Goal: Task Accomplishment & Management: Use online tool/utility

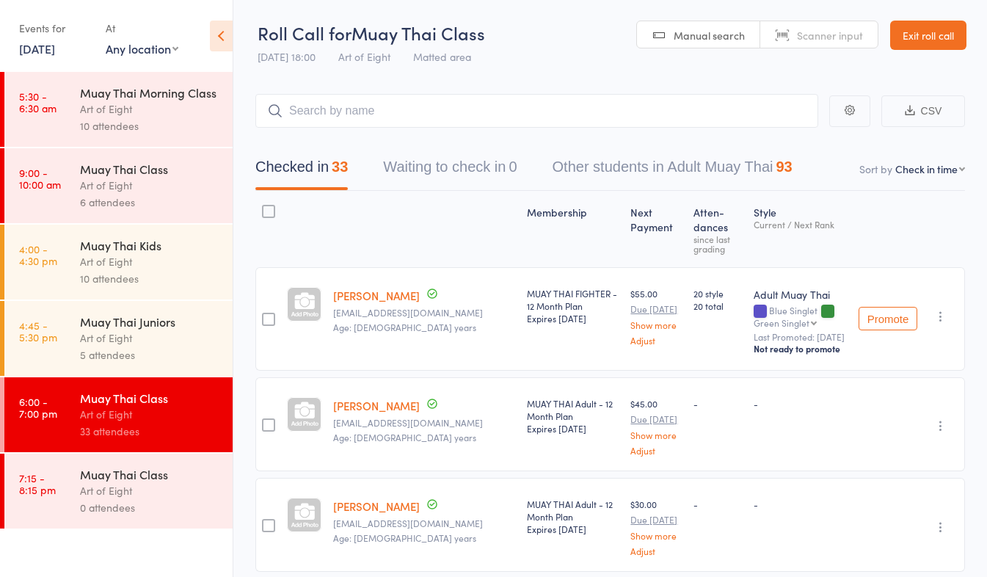
click at [909, 40] on link "Exit roll call" at bounding box center [928, 35] width 76 height 29
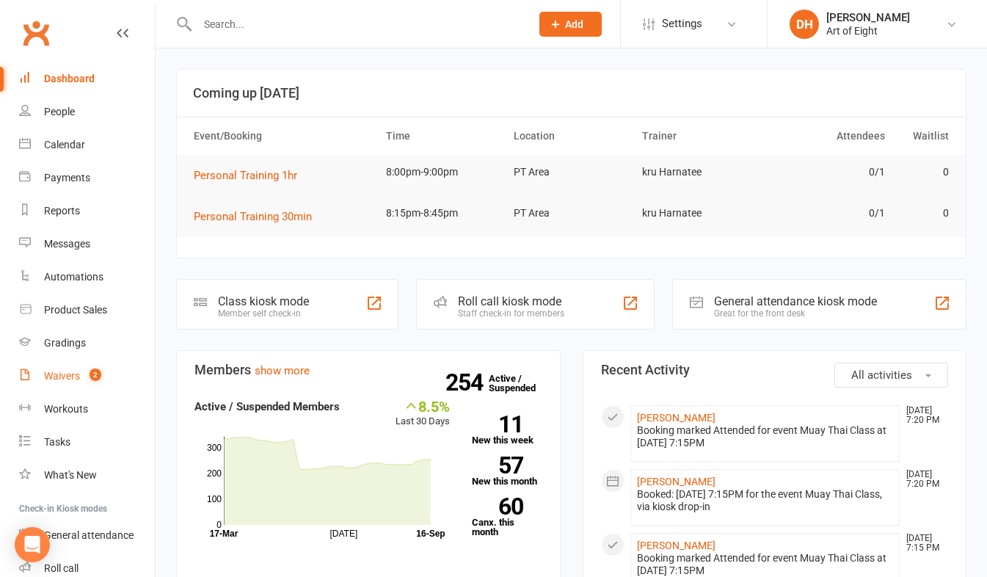
click at [51, 374] on div "Waivers" at bounding box center [62, 376] width 36 height 12
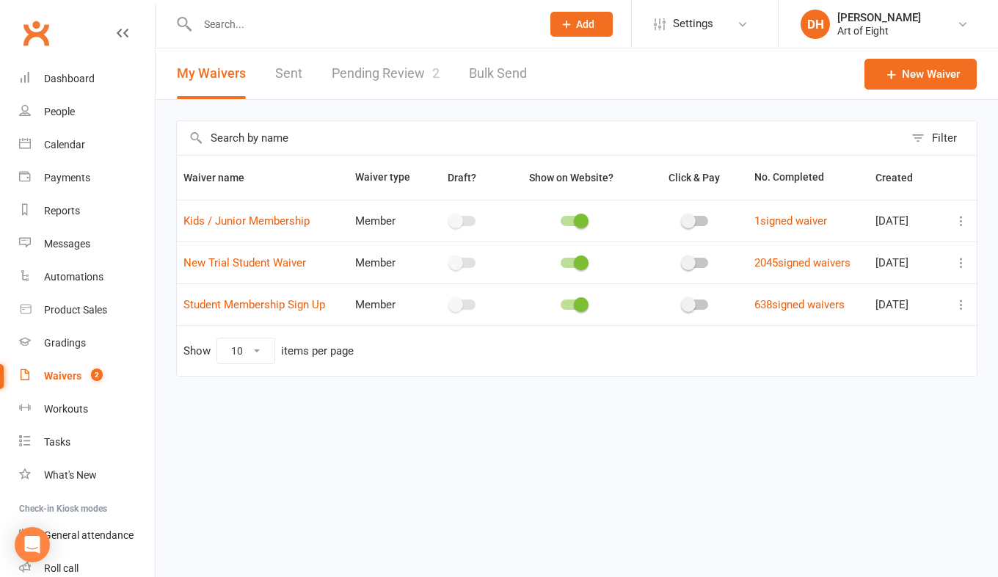
click at [383, 62] on link "Pending Review 2" at bounding box center [386, 73] width 108 height 51
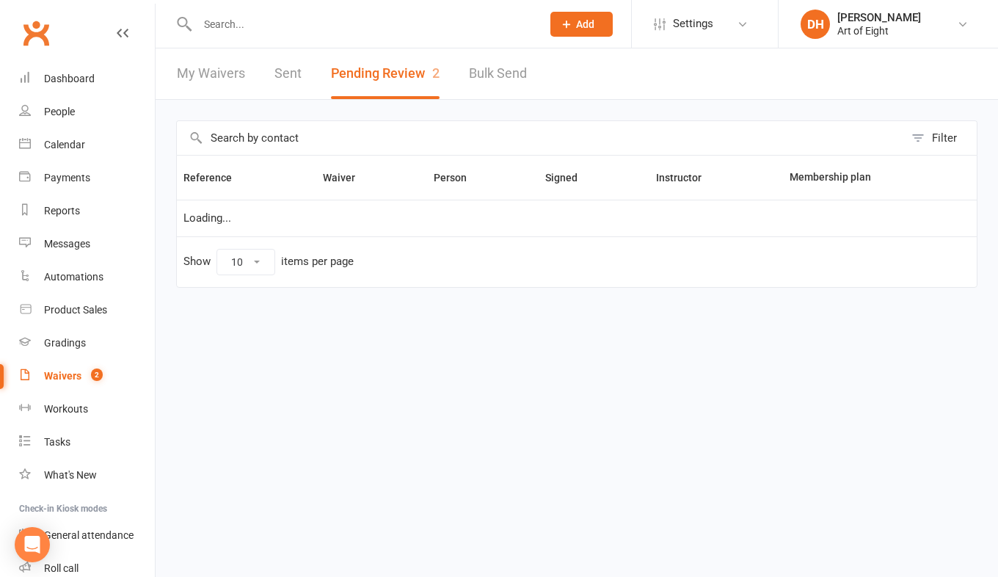
select select "50"
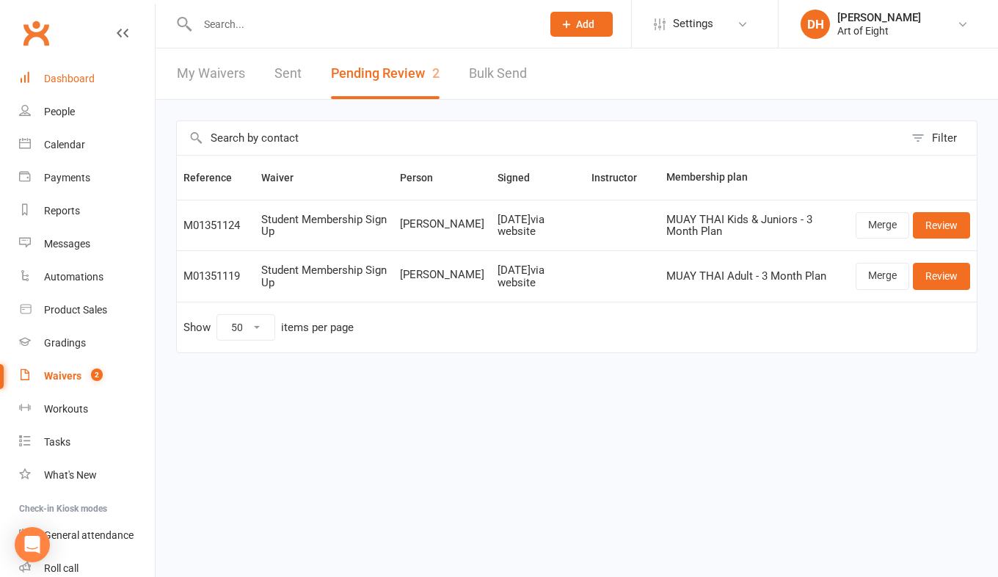
click at [77, 80] on div "Dashboard" at bounding box center [69, 79] width 51 height 12
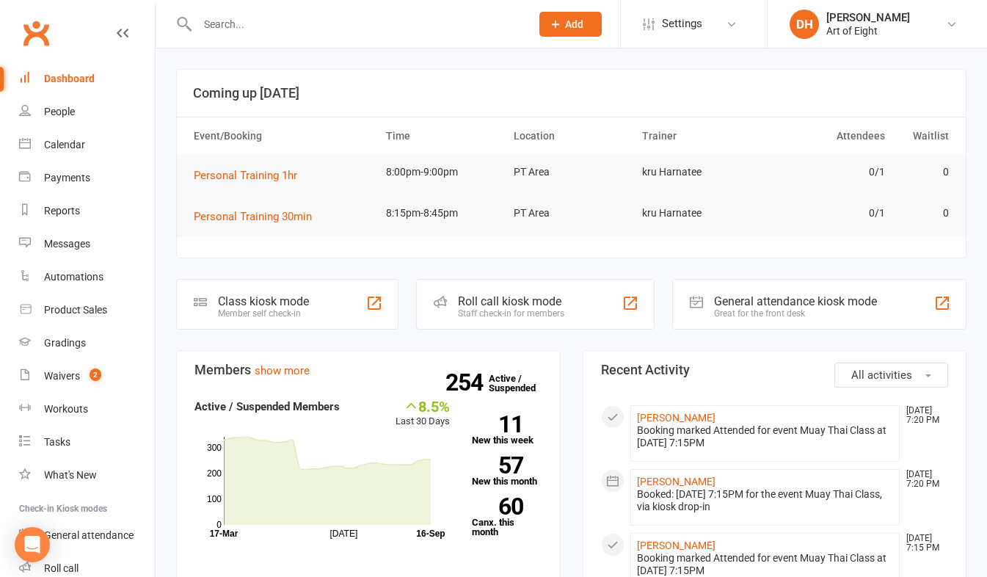
click at [511, 311] on div "Staff check-in for members" at bounding box center [511, 313] width 106 height 10
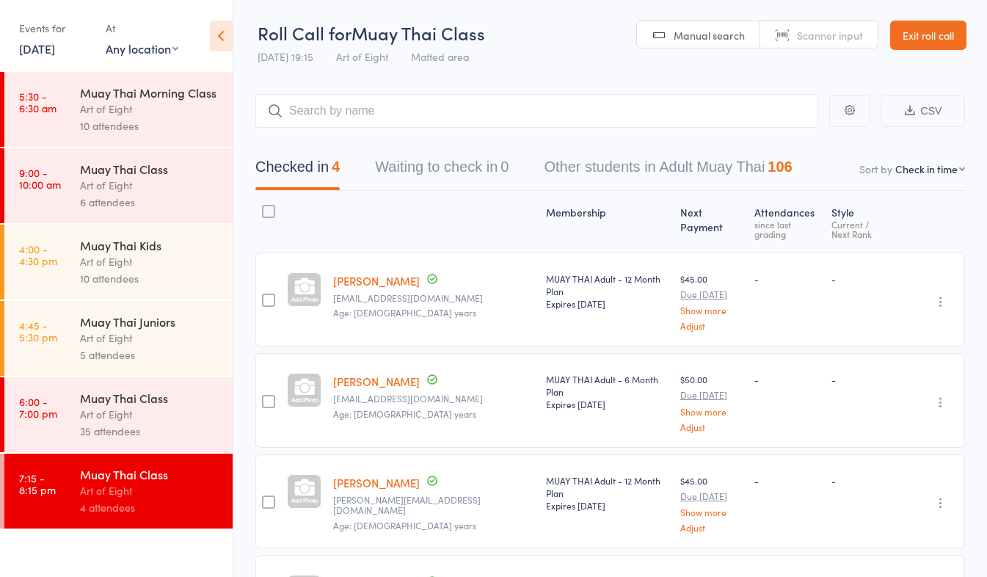
click at [170, 408] on div "Art of Eight" at bounding box center [150, 414] width 140 height 17
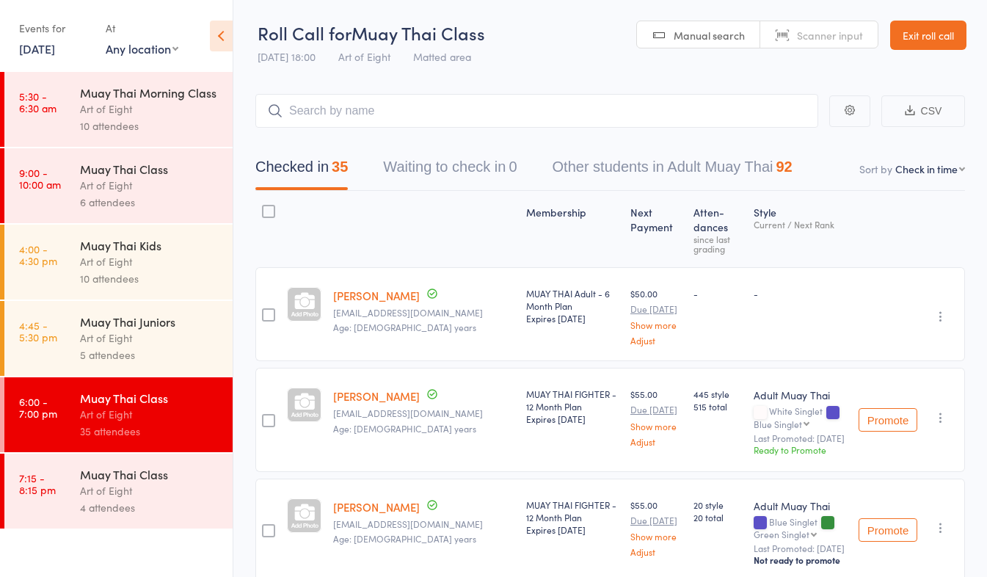
click at [185, 490] on div "Art of Eight" at bounding box center [150, 490] width 140 height 17
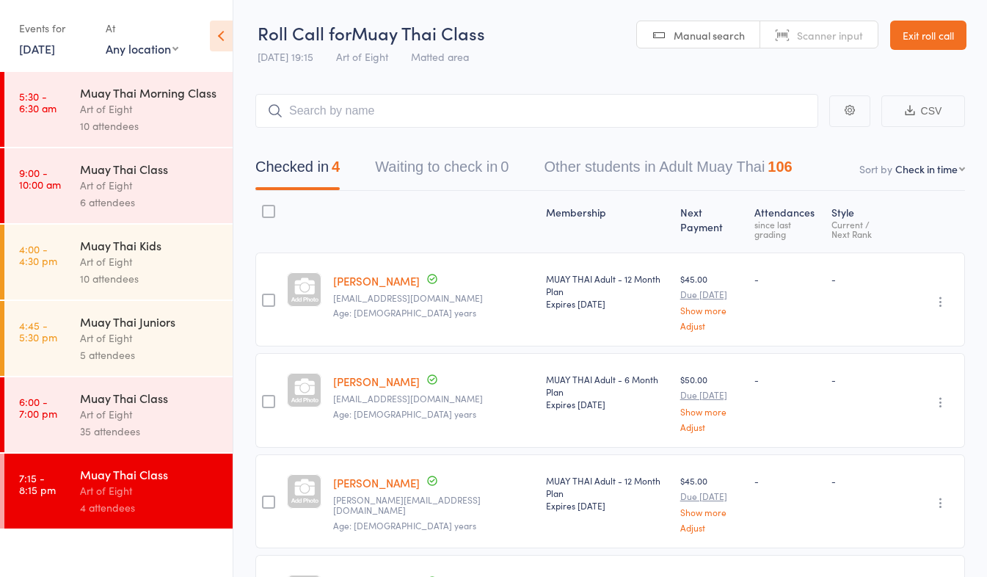
click at [142, 419] on div "Art of Eight" at bounding box center [150, 414] width 140 height 17
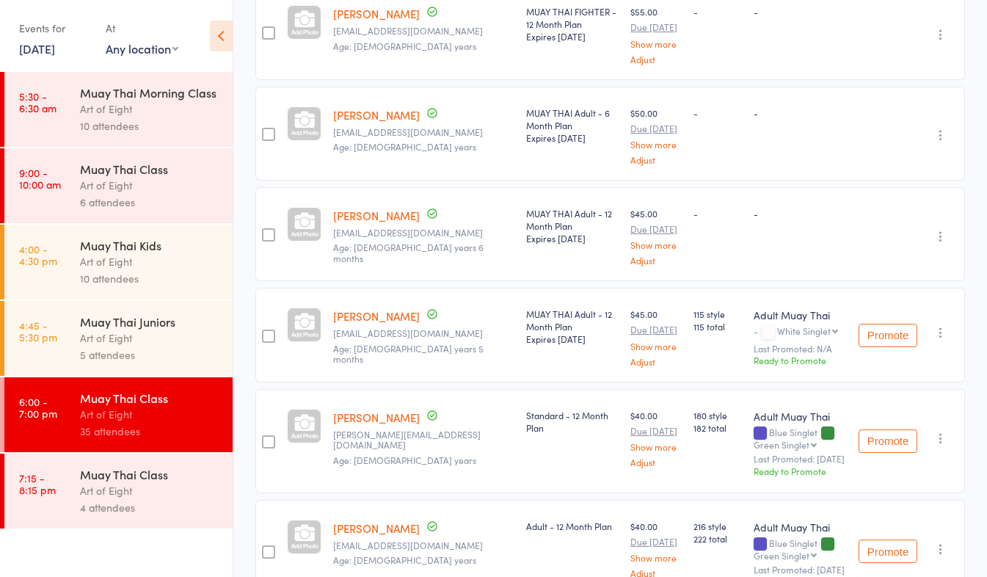
scroll to position [3080, 0]
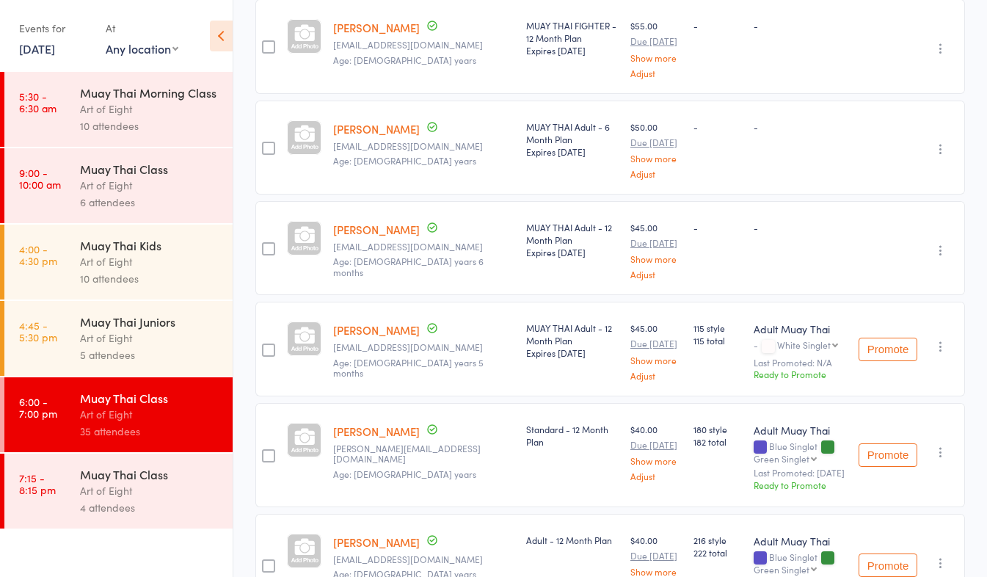
click at [159, 488] on div "Art of Eight" at bounding box center [150, 490] width 140 height 17
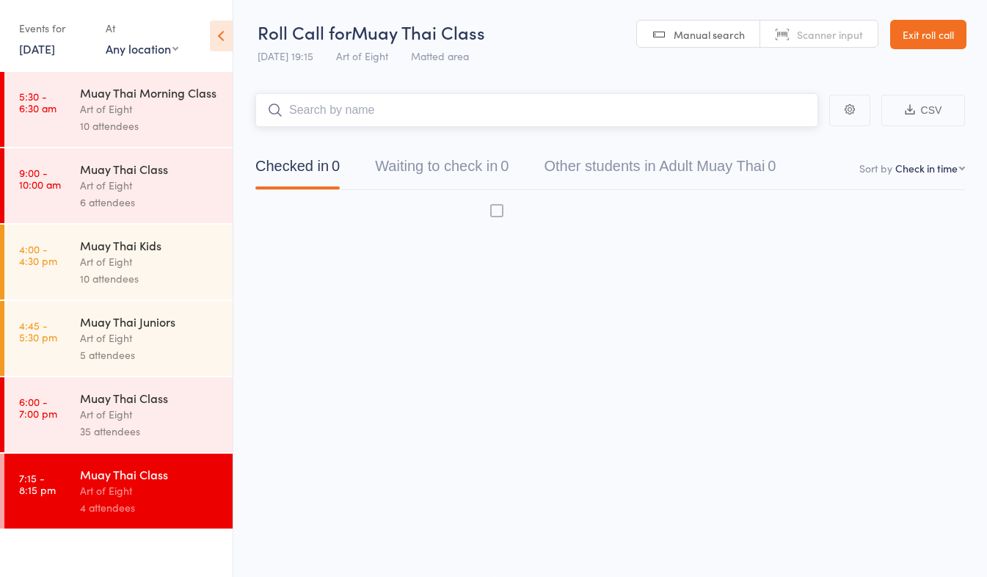
scroll to position [1, 0]
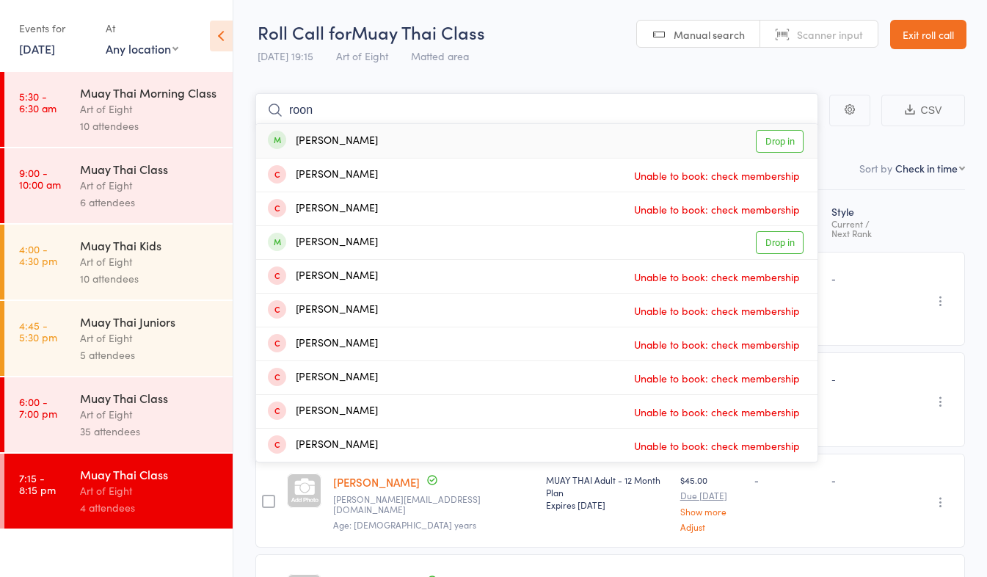
type input "roon"
click at [788, 146] on link "Drop in" at bounding box center [780, 141] width 48 height 23
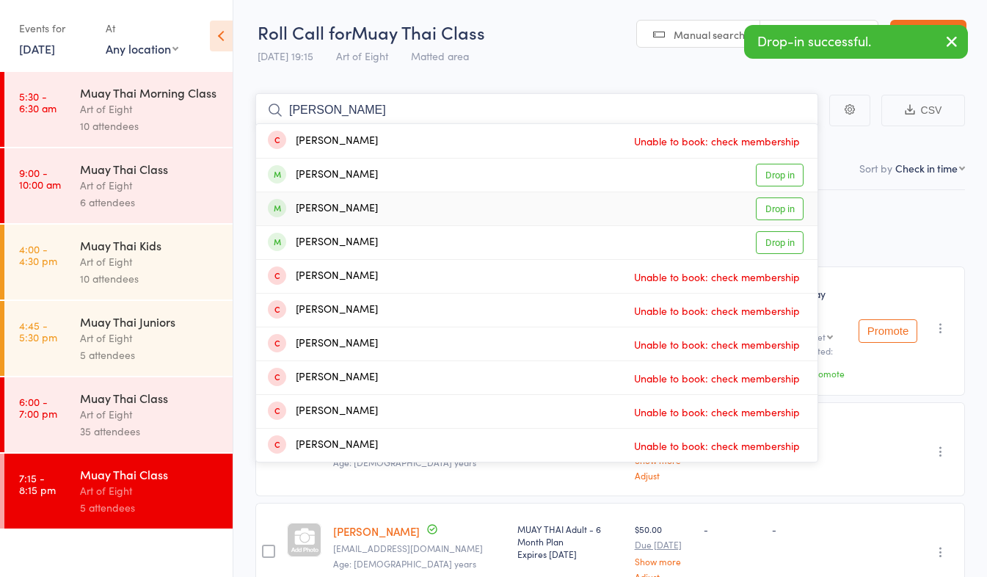
type input "sean"
click at [791, 209] on link "Drop in" at bounding box center [780, 208] width 48 height 23
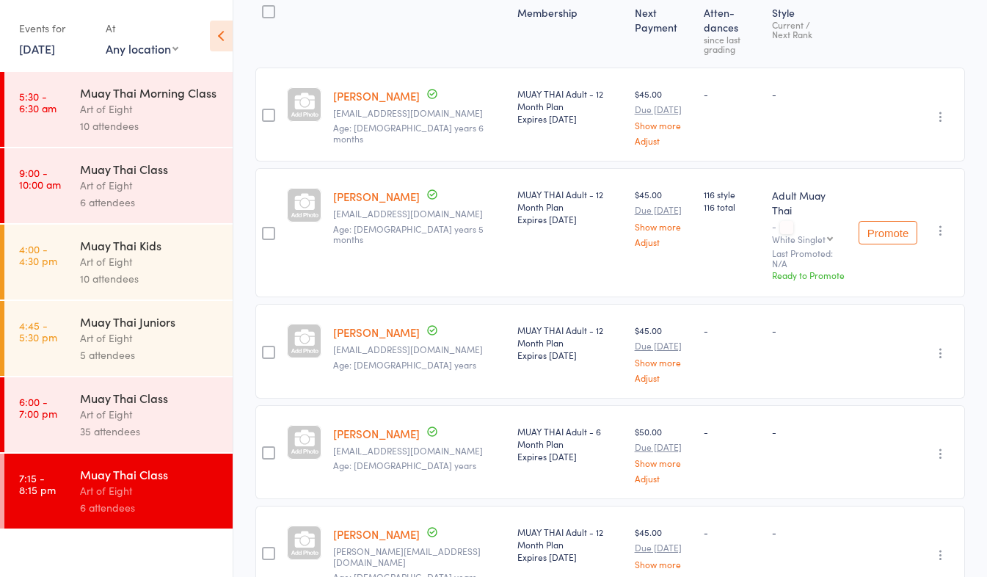
scroll to position [0, 0]
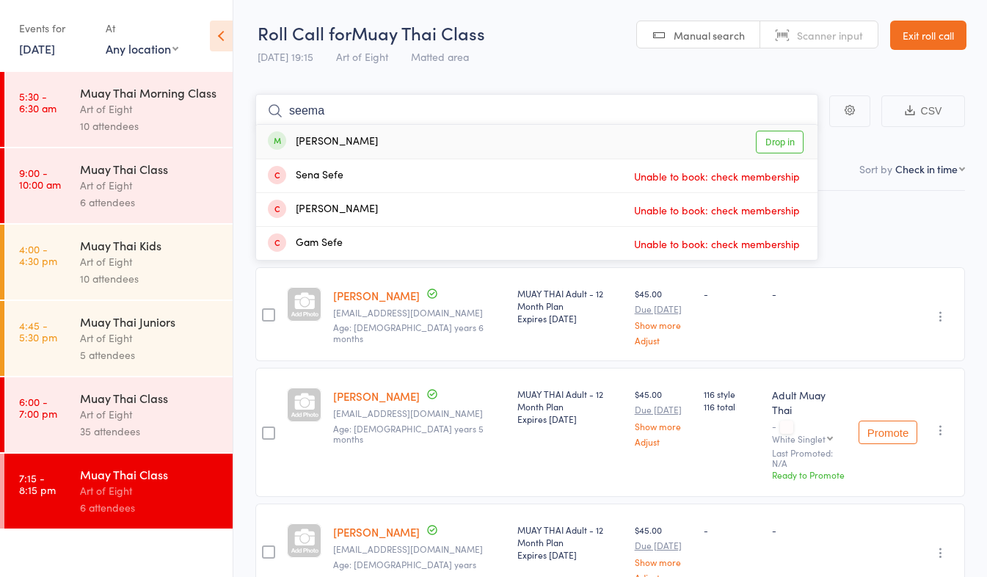
type input "seema"
click at [770, 141] on link "Drop in" at bounding box center [780, 142] width 48 height 23
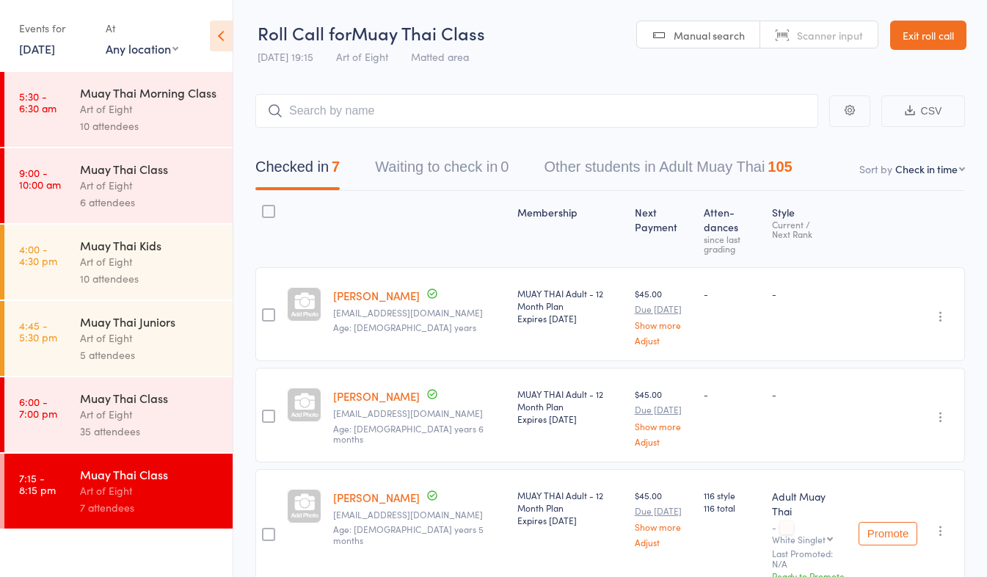
click at [919, 36] on link "Exit roll call" at bounding box center [928, 35] width 76 height 29
